Goal: Check status: Check status

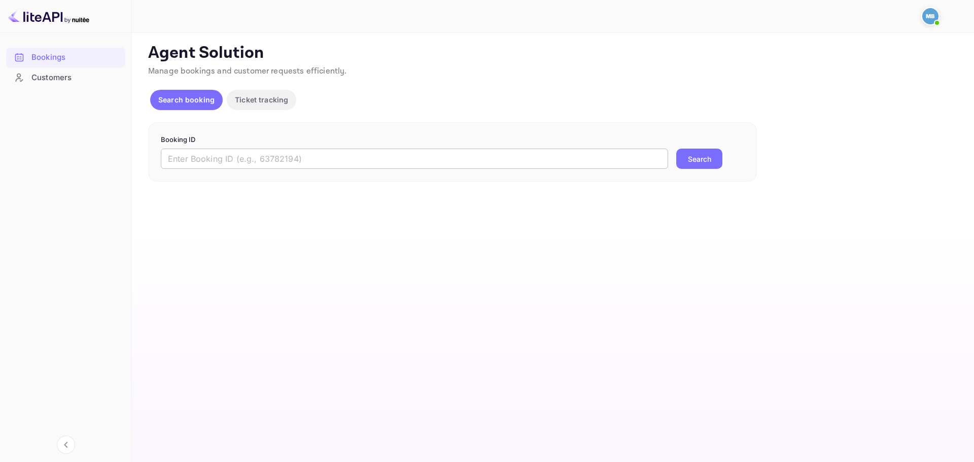
click at [374, 161] on input "text" at bounding box center [414, 159] width 507 height 20
paste input "9679093"
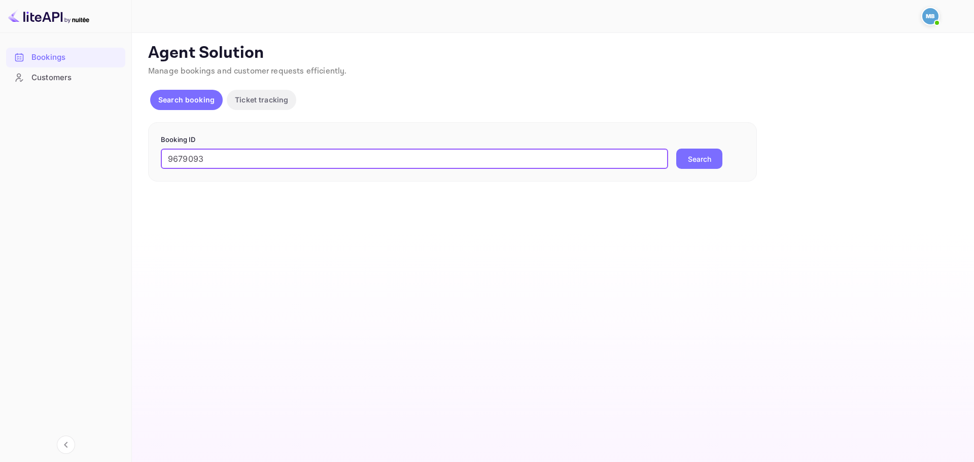
type input "9679093"
click at [689, 165] on button "Search" at bounding box center [699, 159] width 46 height 20
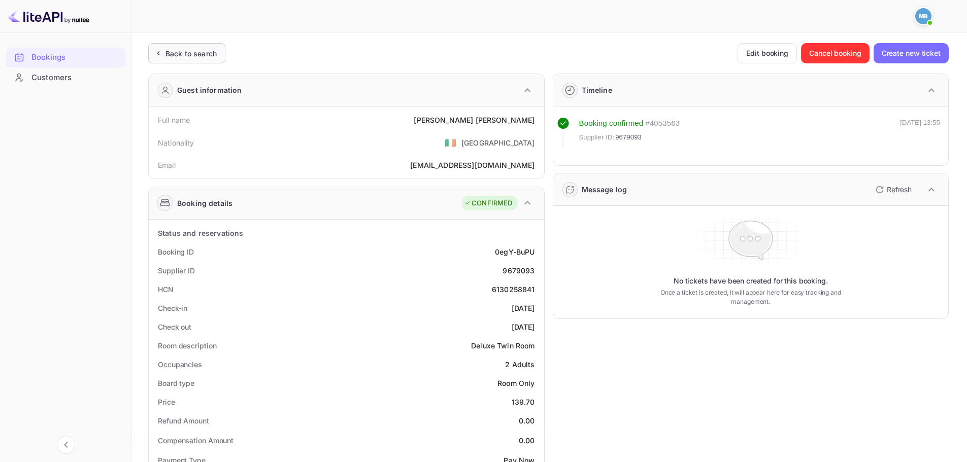
click at [210, 47] on div "Back to search" at bounding box center [186, 53] width 77 height 20
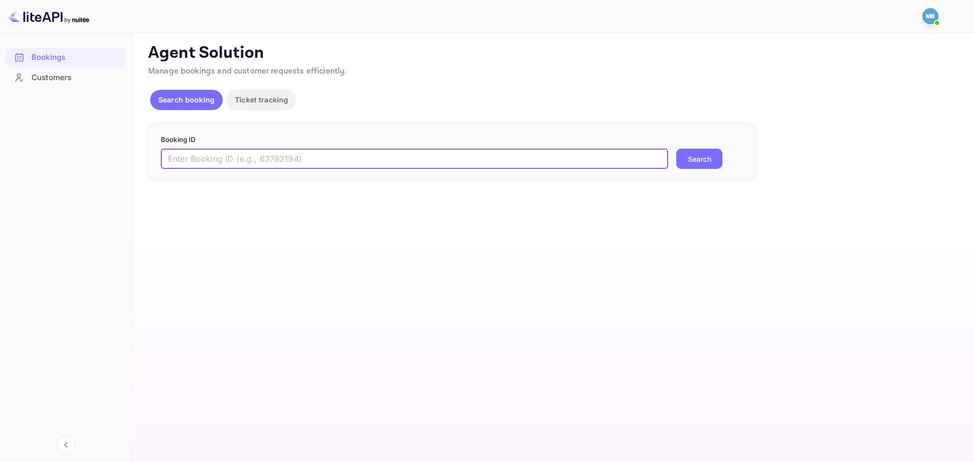
click at [335, 162] on input "text" at bounding box center [414, 159] width 507 height 20
paste input "9679093"
type input "9679093"
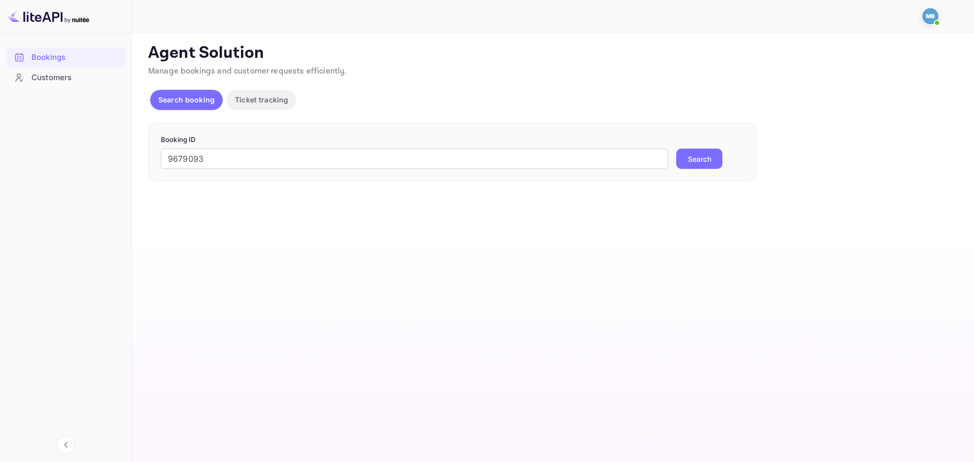
click at [696, 162] on button "Search" at bounding box center [699, 159] width 46 height 20
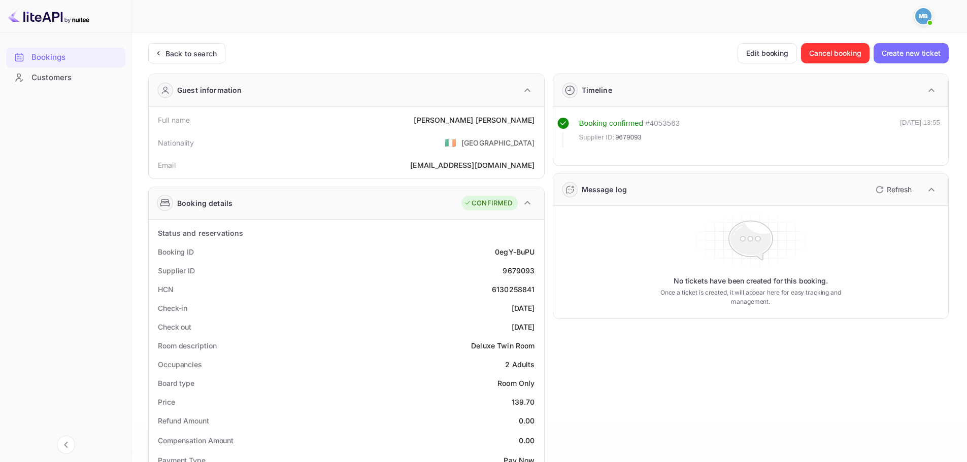
click at [890, 190] on p "Refresh" at bounding box center [899, 189] width 25 height 11
